Goal: Task Accomplishment & Management: Manage account settings

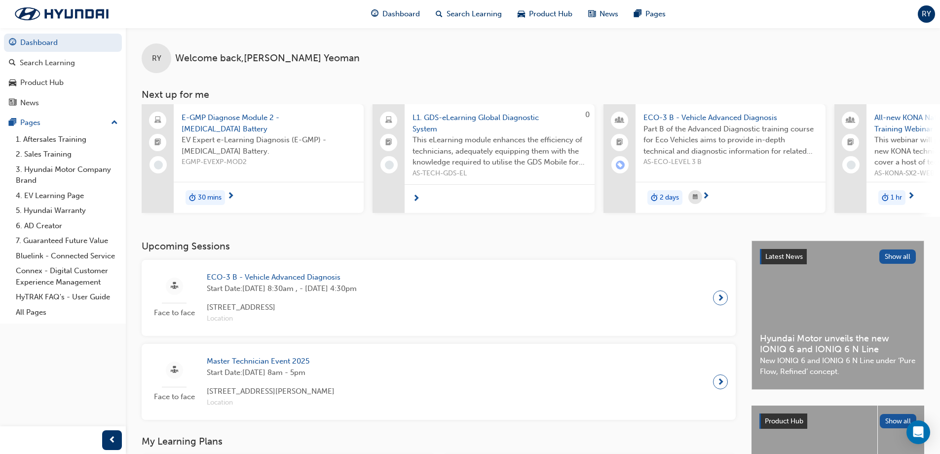
click at [926, 14] on span "RY" at bounding box center [926, 13] width 9 height 11
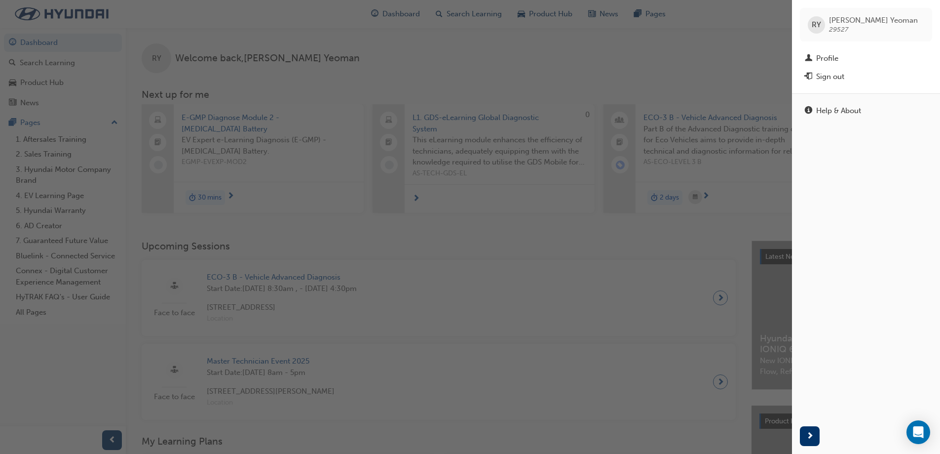
click at [542, 51] on div "button" at bounding box center [396, 227] width 792 height 454
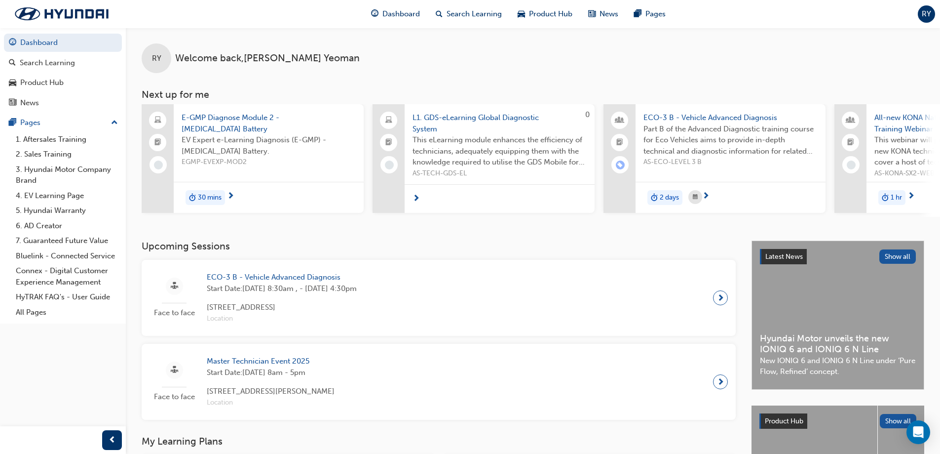
click at [913, 13] on div "Dashboard Search Learning Product Hub News Pages RY" at bounding box center [470, 14] width 940 height 28
click at [918, 12] on div "Dashboard Search Learning Product Hub News Pages RY" at bounding box center [470, 14] width 940 height 28
click at [919, 12] on div "RY" at bounding box center [926, 13] width 17 height 17
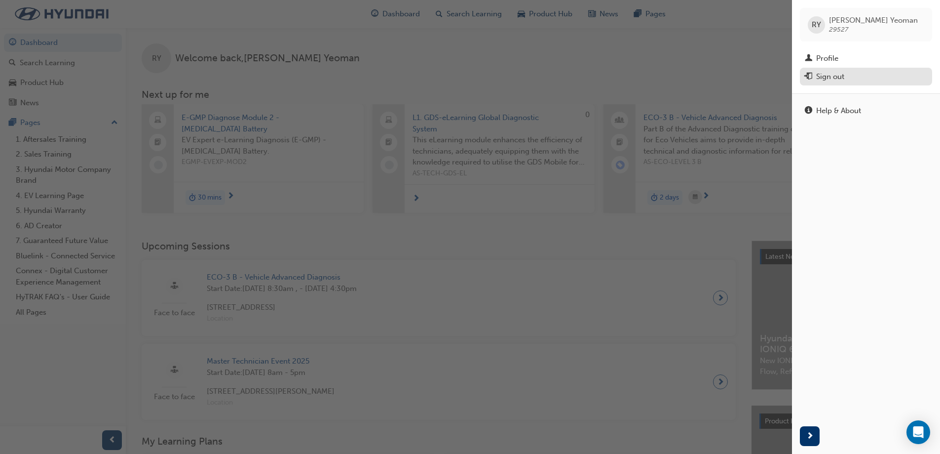
click at [827, 78] on div "Sign out" at bounding box center [830, 76] width 28 height 11
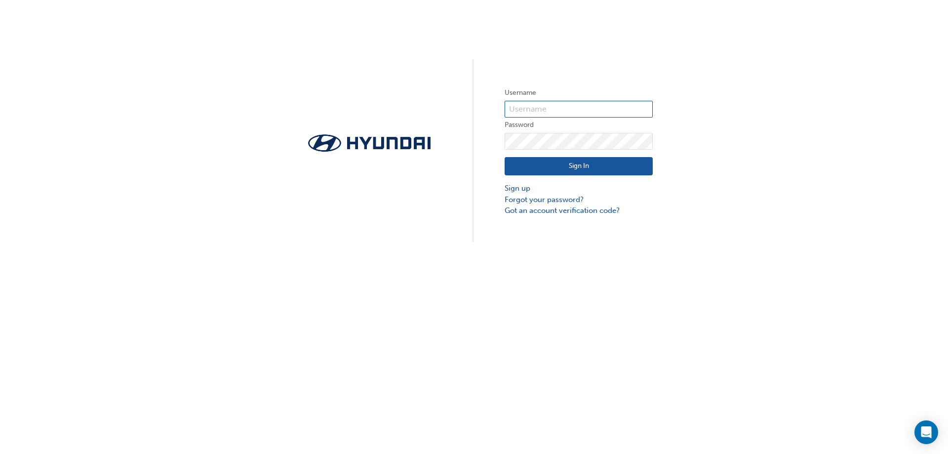
click at [546, 109] on input "text" at bounding box center [578, 109] width 148 height 17
type input "31542"
drag, startPoint x: 832, startPoint y: 124, endPoint x: 695, endPoint y: 187, distance: 150.0
click at [832, 124] on div "Username 31542 Password Sign In Sign up Forgot your password? Got an account ve…" at bounding box center [474, 121] width 948 height 242
click at [607, 168] on button "Sign In" at bounding box center [578, 166] width 148 height 19
